Goal: Complete application form

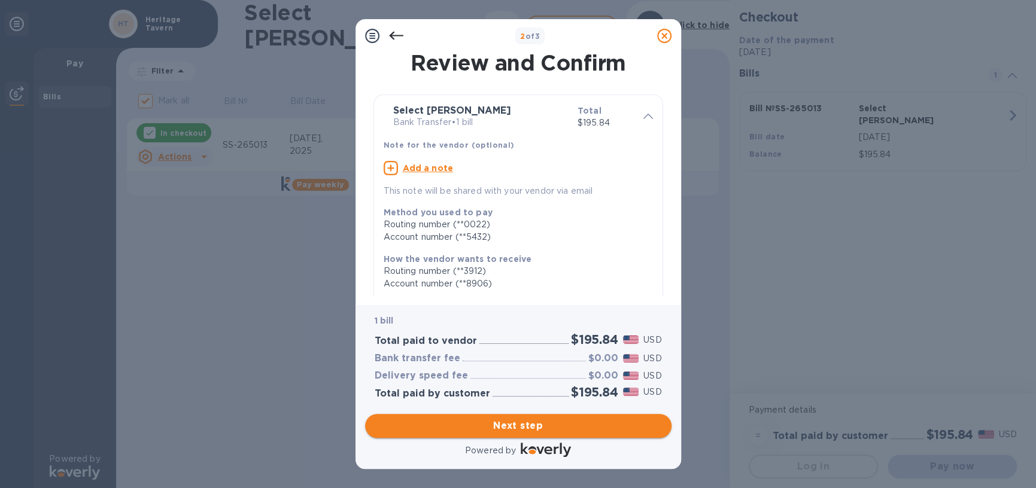
click at [513, 427] on span "Next step" at bounding box center [517, 426] width 287 height 14
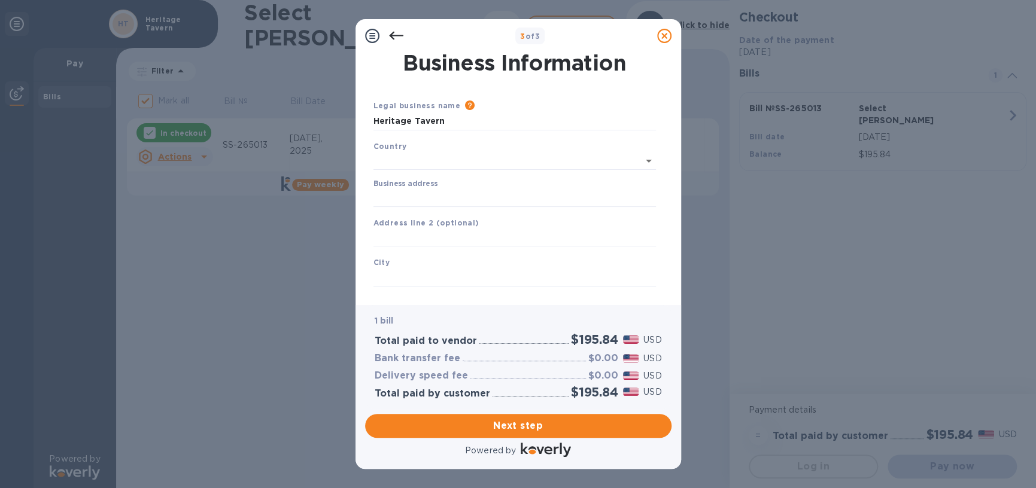
type input "[GEOGRAPHIC_DATA]"
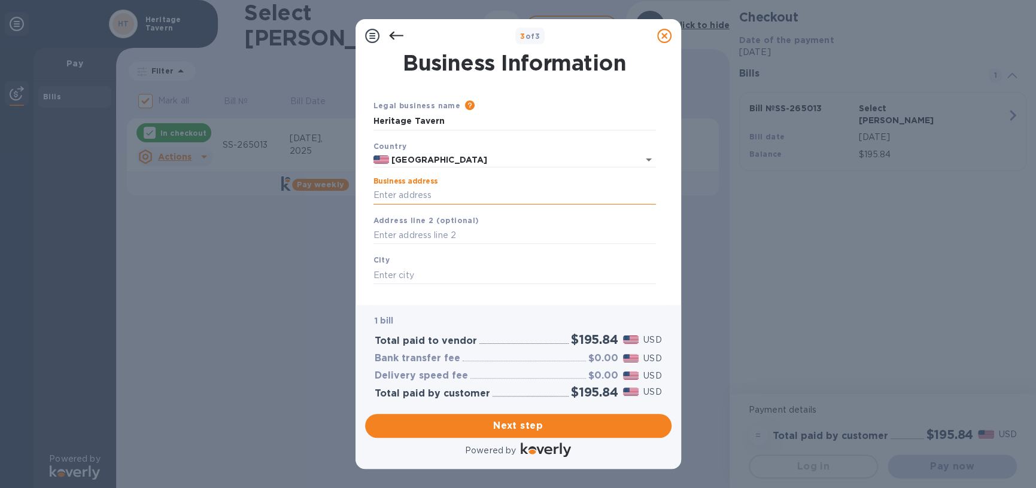
click at [440, 199] on input "Business address" at bounding box center [514, 196] width 282 height 18
type input "[STREET_ADDRESS]"
click at [437, 266] on input "text" at bounding box center [514, 275] width 282 height 18
type input "[GEOGRAPHIC_DATA]"
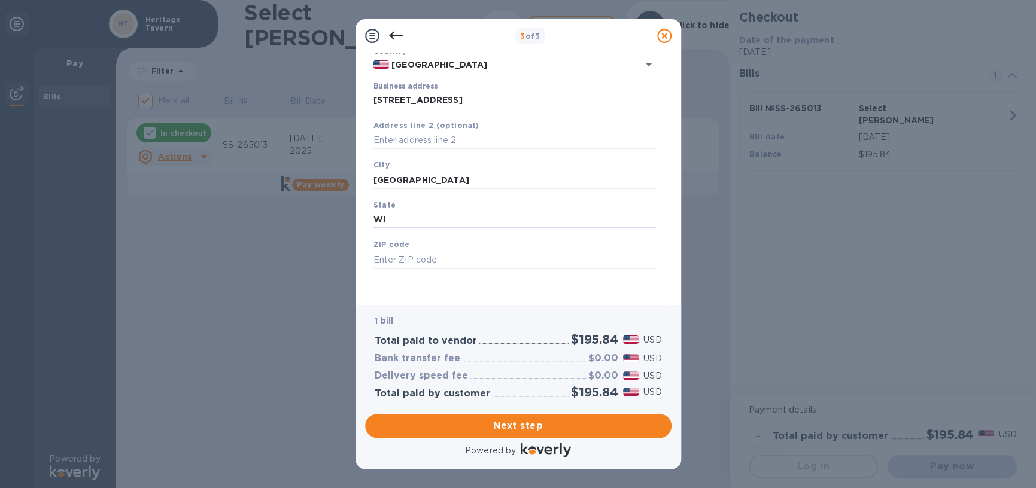
type input "WI"
type input "53703"
click at [496, 428] on span "Next step" at bounding box center [517, 426] width 287 height 14
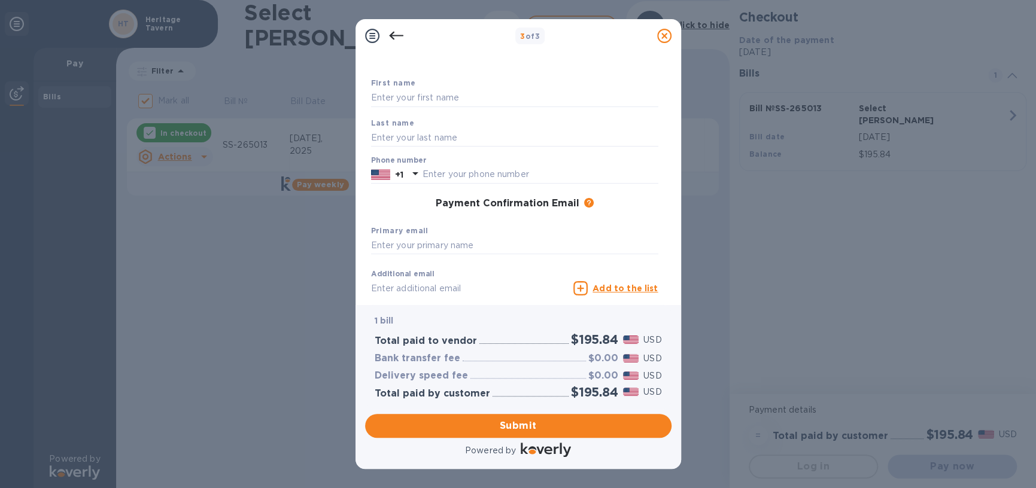
scroll to position [0, 0]
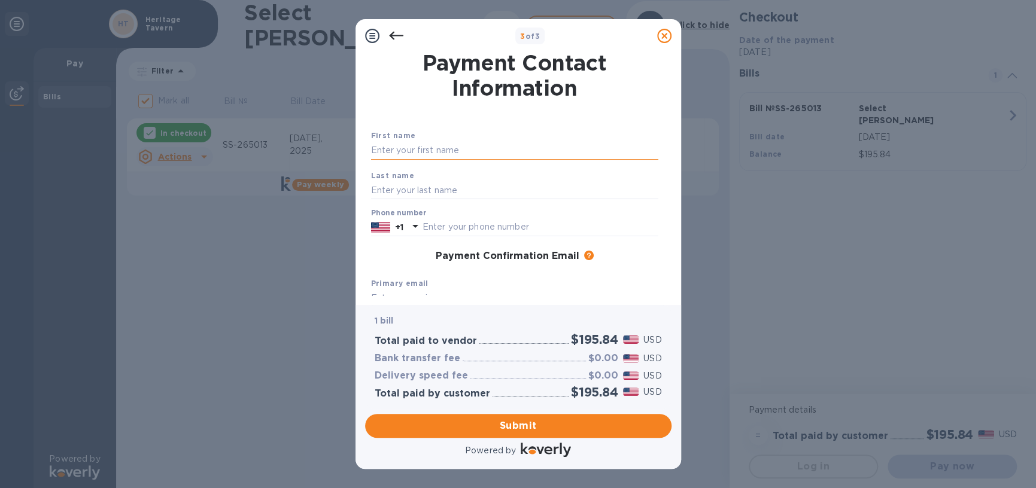
click at [438, 148] on input "text" at bounding box center [514, 151] width 287 height 18
type input "[PERSON_NAME]"
type input "Biel"
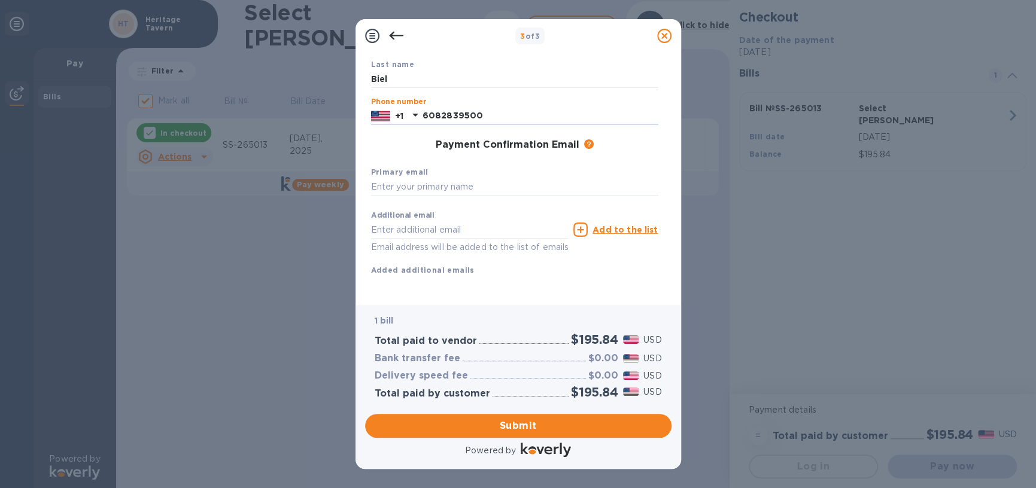
scroll to position [120, 0]
type input "6082839500"
click at [453, 179] on input "text" at bounding box center [514, 187] width 287 height 18
type input "[EMAIL_ADDRESS][DOMAIN_NAME]"
click at [541, 420] on span "Submit" at bounding box center [517, 426] width 287 height 14
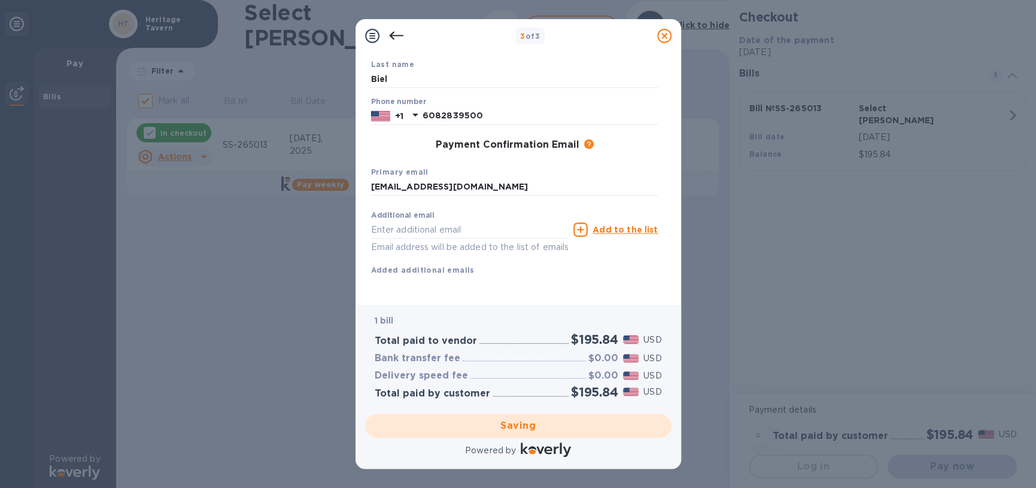
checkbox input "false"
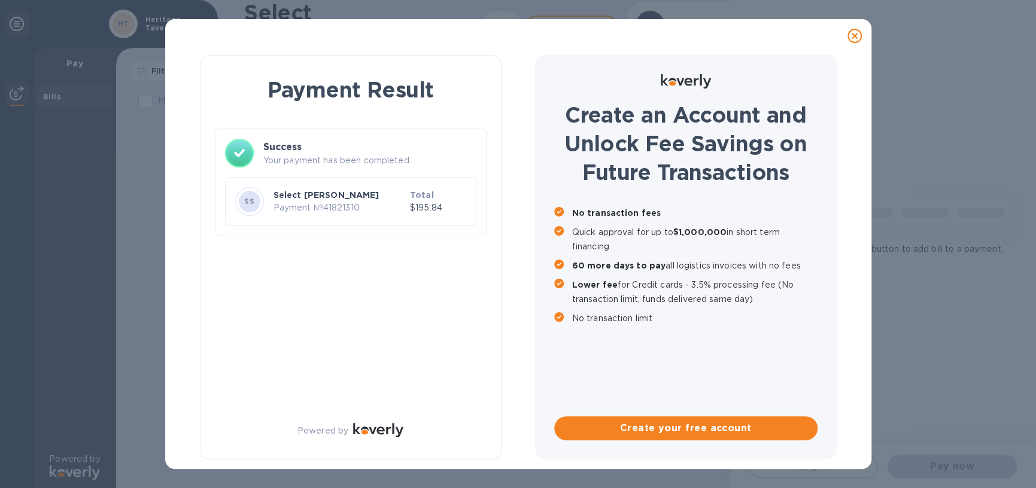
scroll to position [0, 0]
